Goal: Use online tool/utility

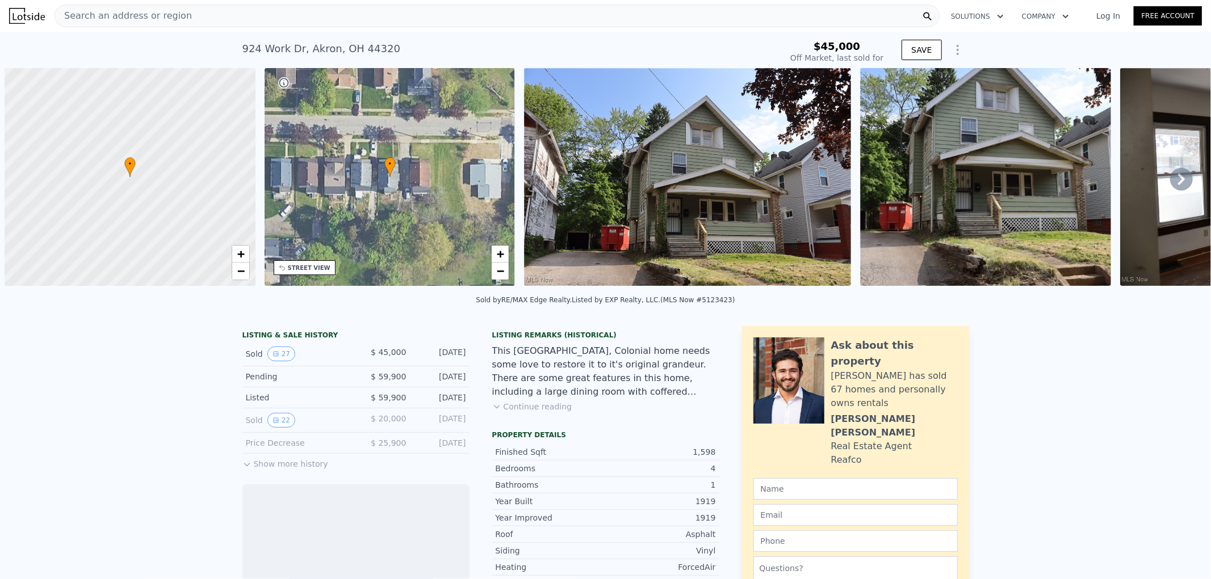
scroll to position [0, 4]
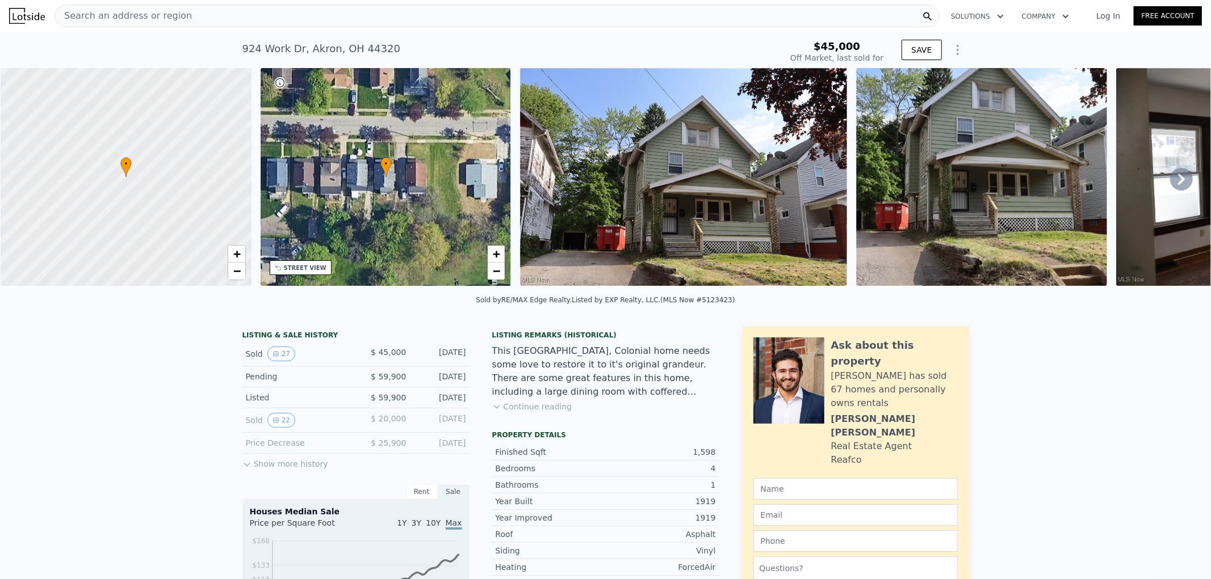
type input "$ 181,000"
type input "$ 121,088"
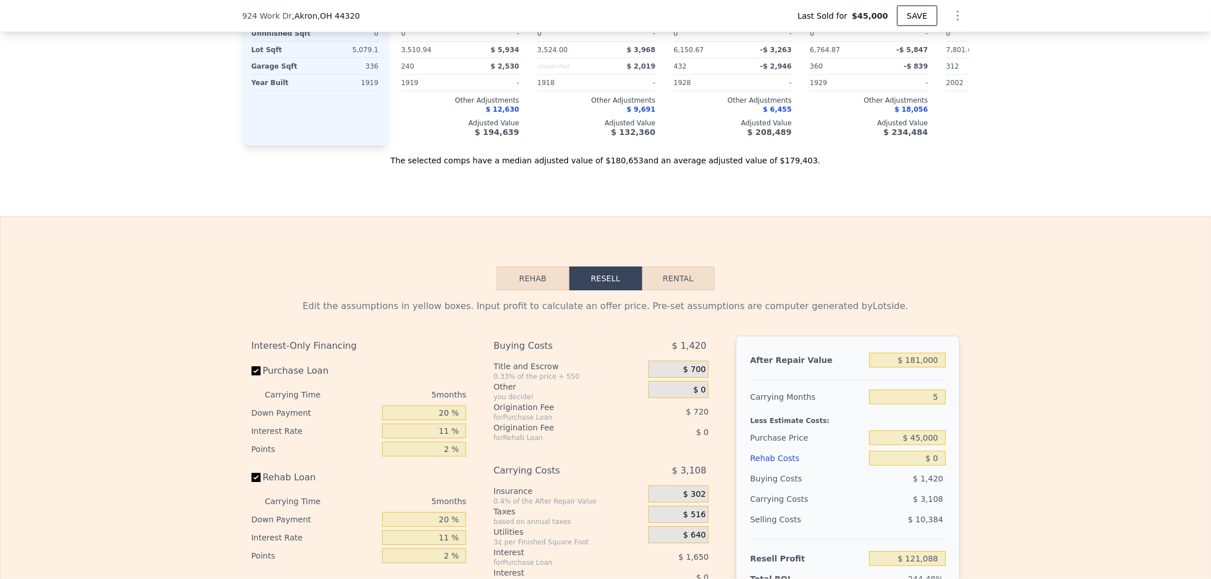
scroll to position [1510, 0]
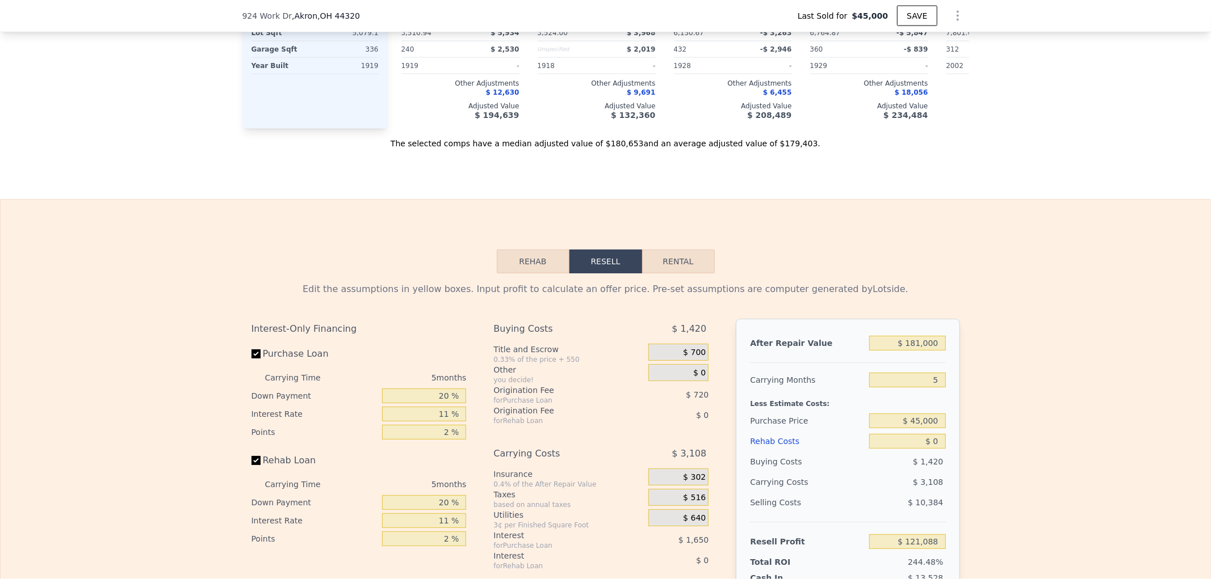
click at [549, 274] on button "Rehab" at bounding box center [533, 262] width 73 height 24
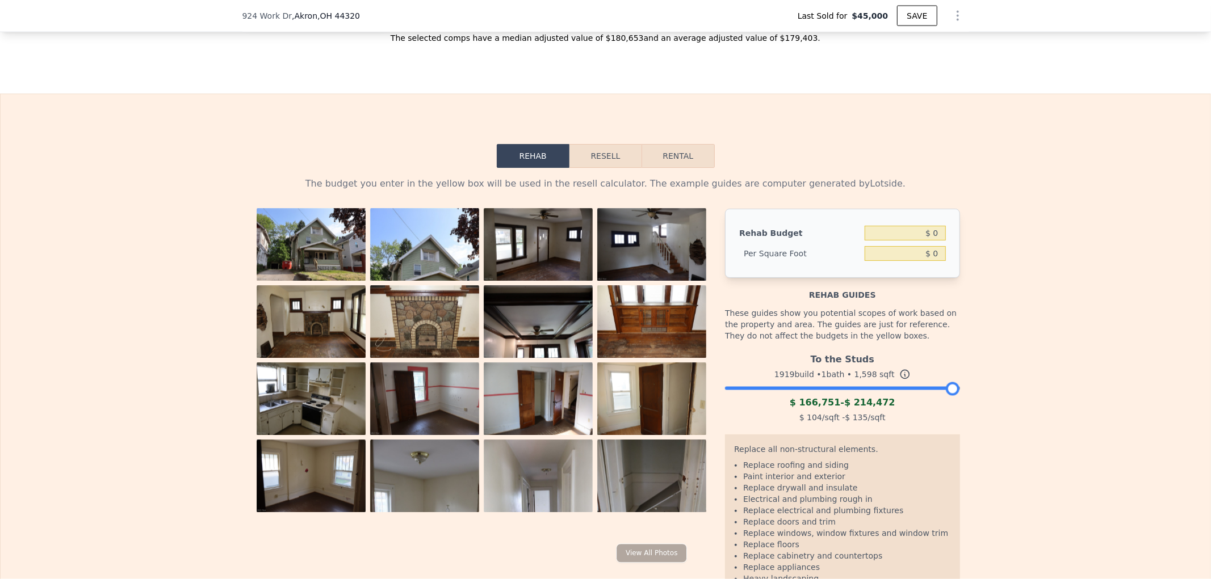
scroll to position [1636, 0]
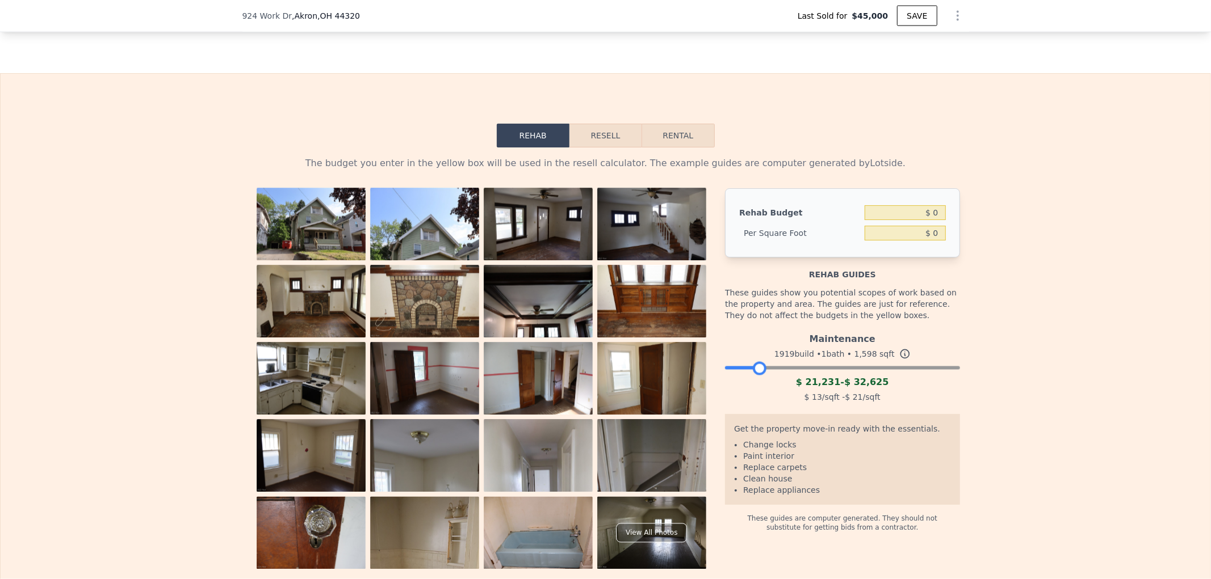
drag, startPoint x: 948, startPoint y: 386, endPoint x: 757, endPoint y: 388, distance: 191.3
click at [757, 376] on div at bounding box center [760, 369] width 14 height 14
click at [1013, 387] on div "The budget you enter in the yellow box will be used in the resell calculator. T…" at bounding box center [606, 359] width 1210 height 422
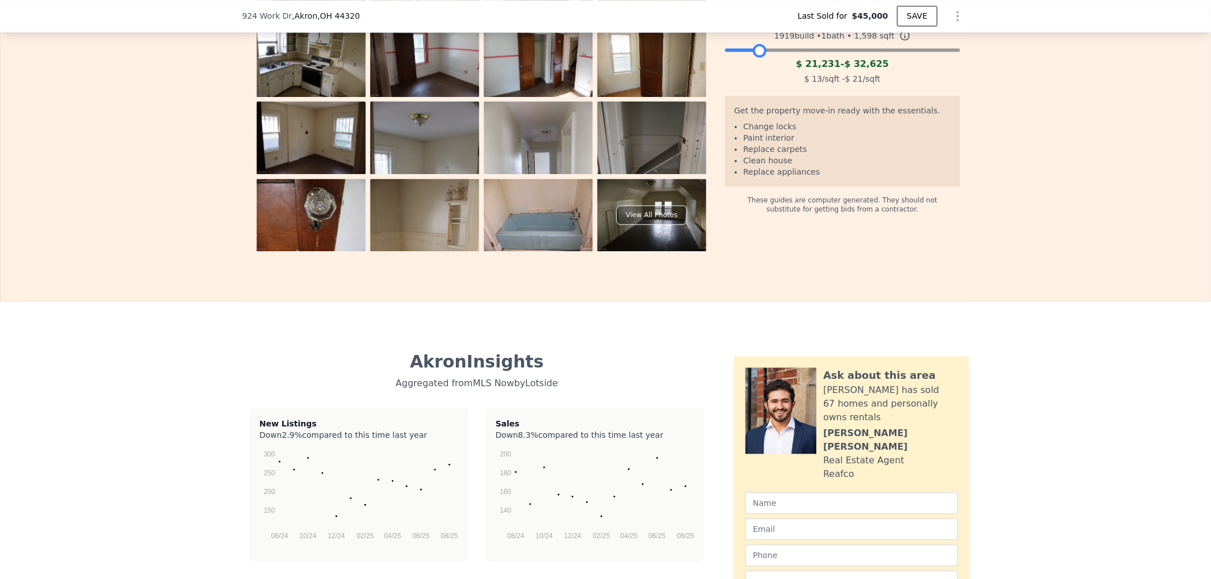
scroll to position [1762, 0]
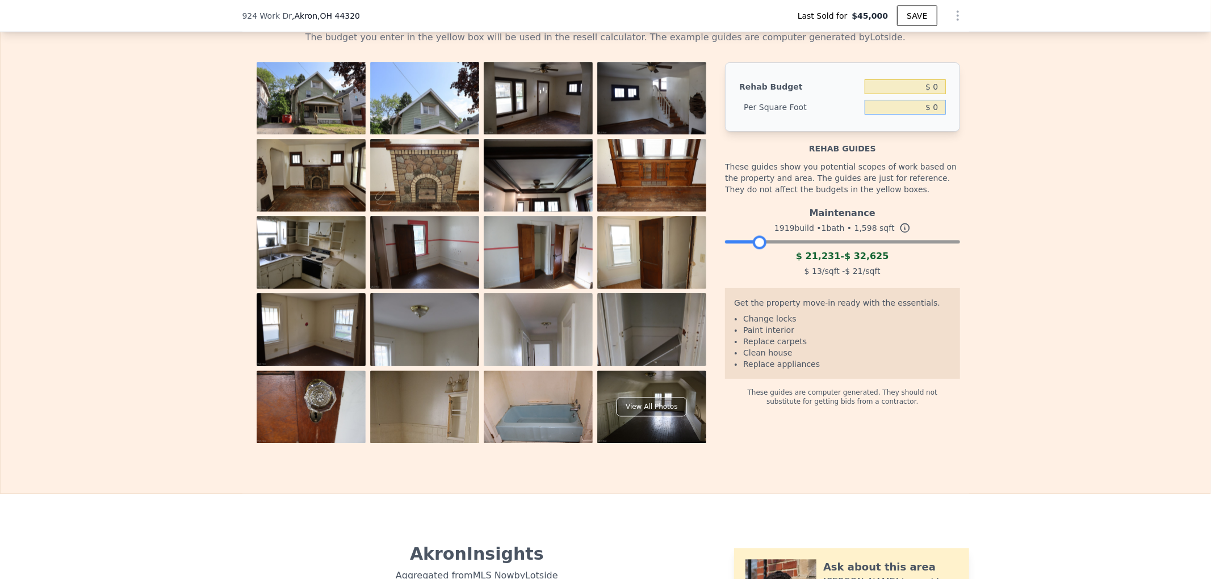
click at [910, 115] on input "$ 0" at bounding box center [904, 107] width 81 height 15
type input "$ 25.00"
type input "$ 39,950"
click at [949, 154] on div "Rehab guides" at bounding box center [842, 143] width 234 height 23
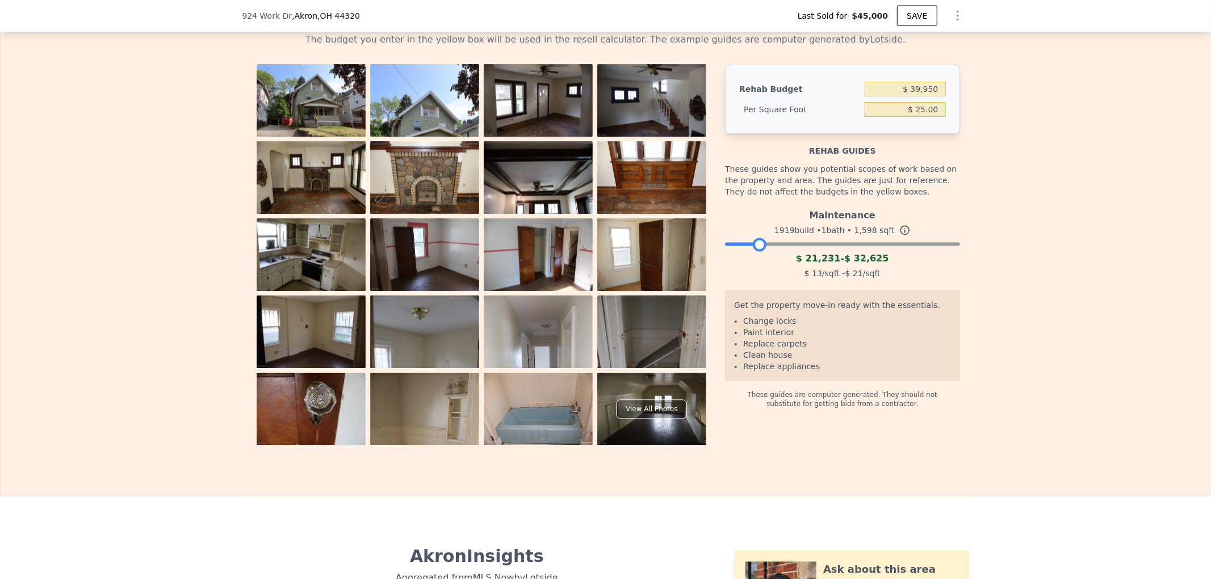
scroll to position [1699, 0]
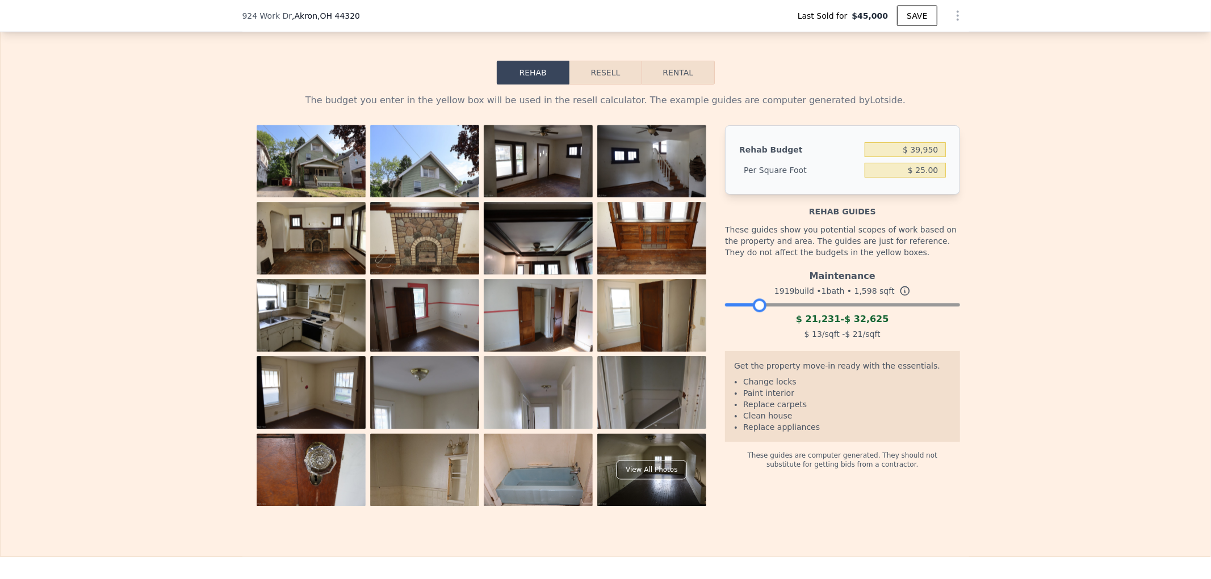
click at [600, 85] on button "Resell" at bounding box center [605, 73] width 72 height 24
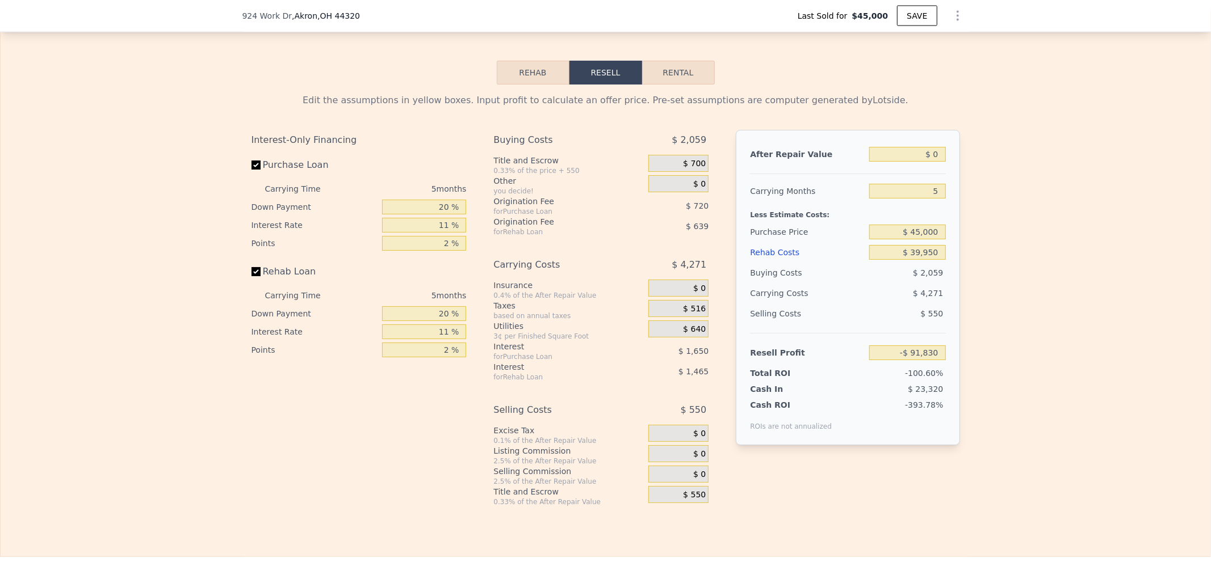
type input "-$ 91,830"
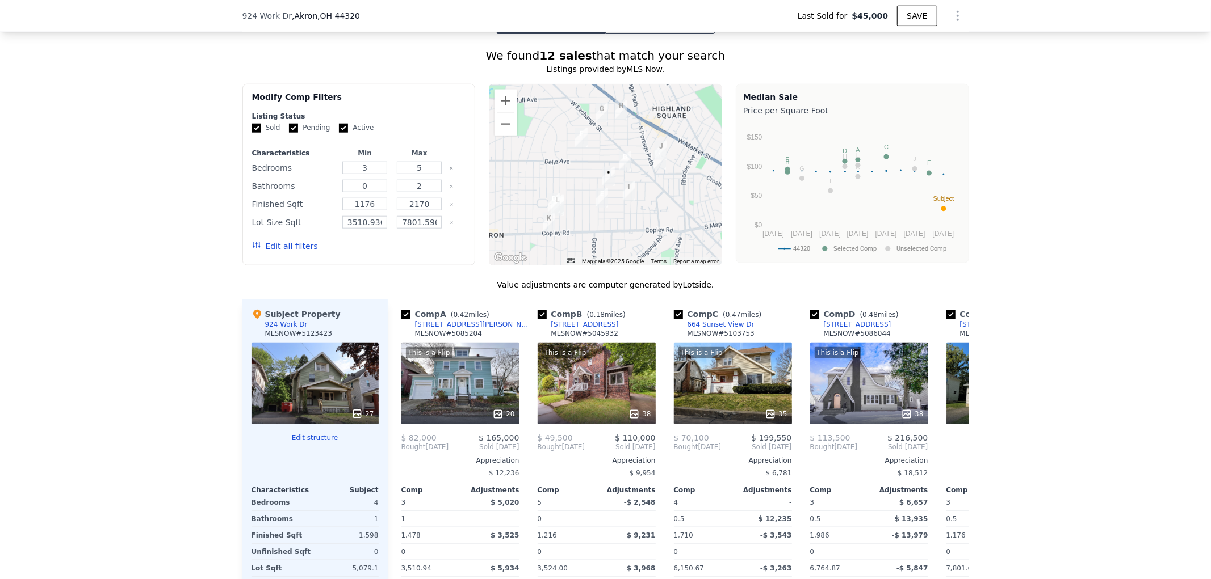
scroll to position [1005, 0]
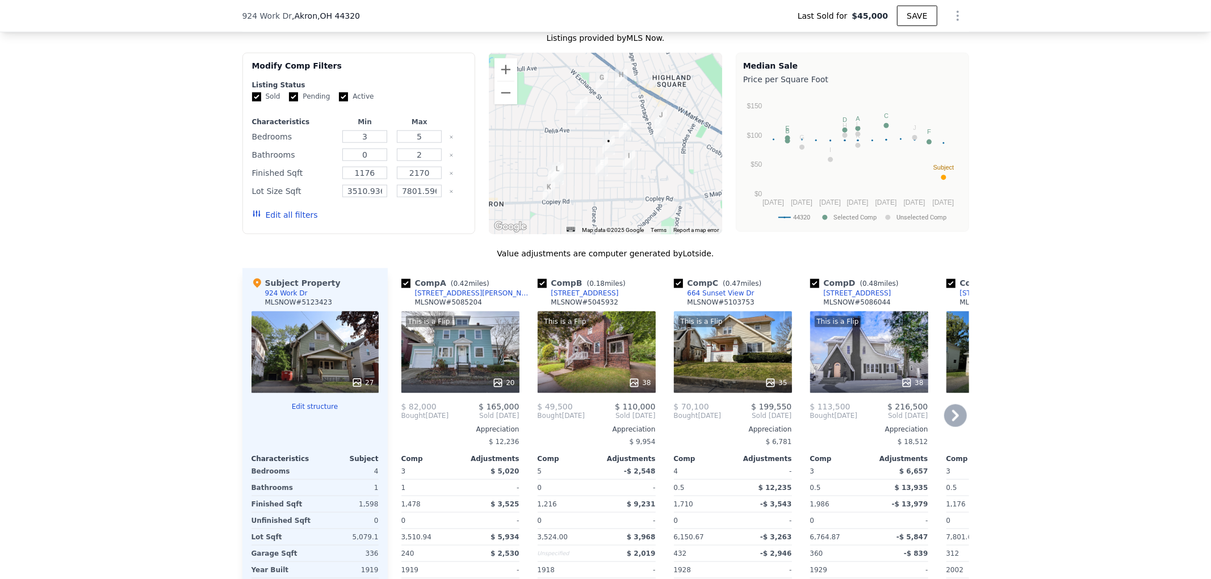
click at [952, 422] on icon at bounding box center [955, 415] width 7 height 11
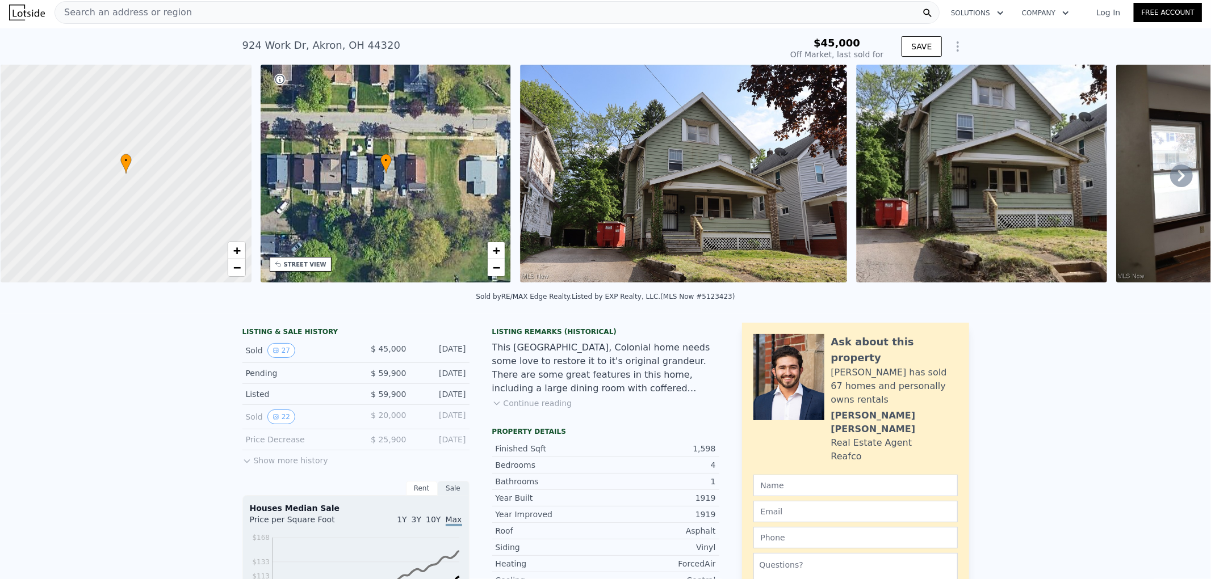
scroll to position [0, 0]
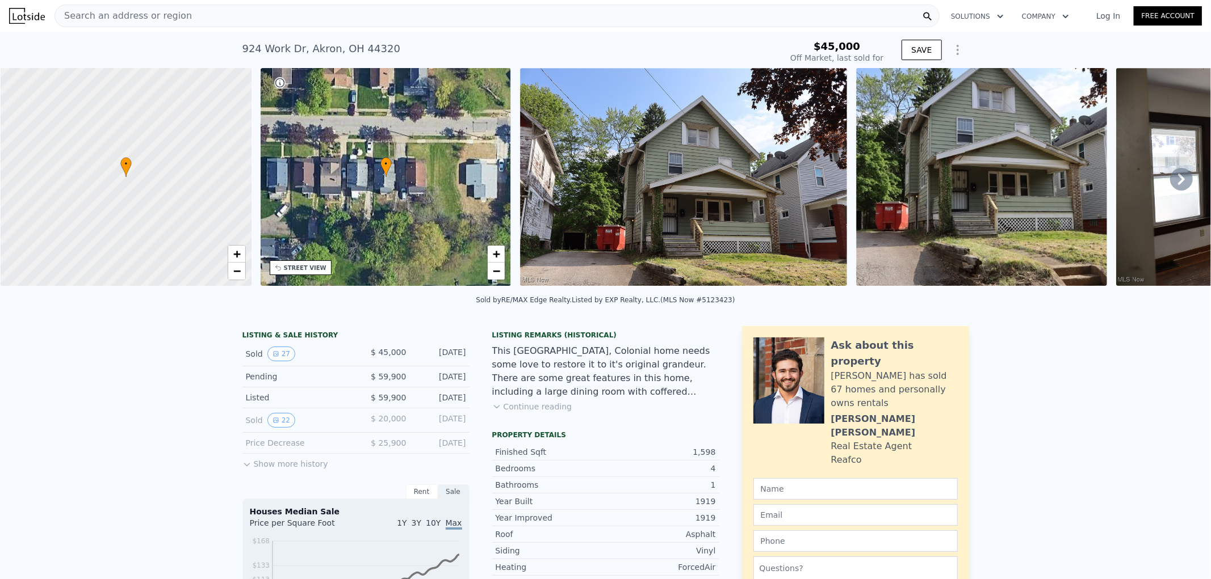
type input "$ 181,000"
type input "$ 0"
type input "$ 121,088"
